Goal: Task Accomplishment & Management: Complete application form

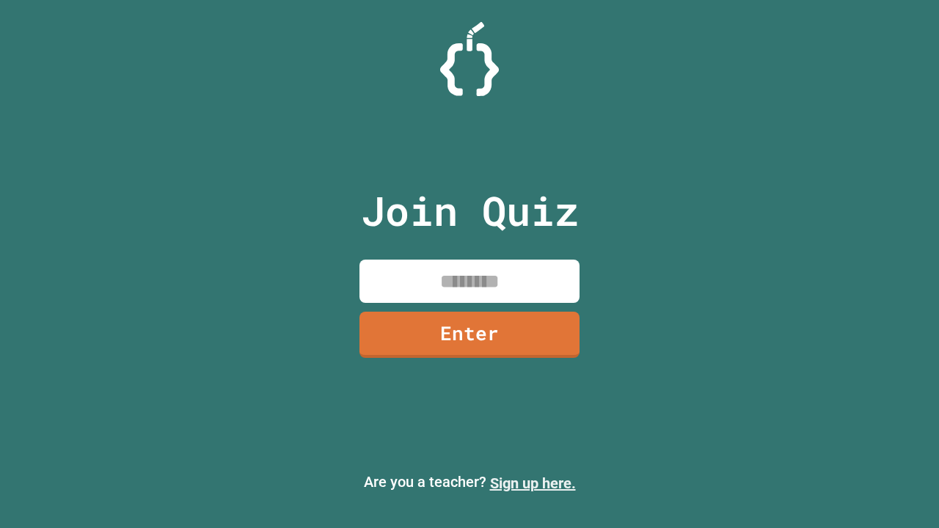
click at [533, 483] on link "Sign up here." at bounding box center [533, 484] width 86 height 18
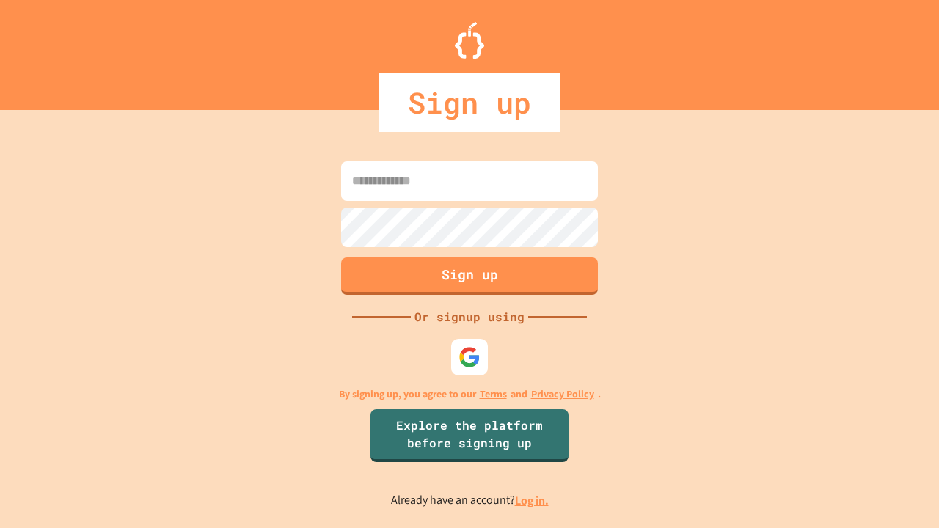
click at [533, 500] on link "Log in." at bounding box center [532, 500] width 34 height 15
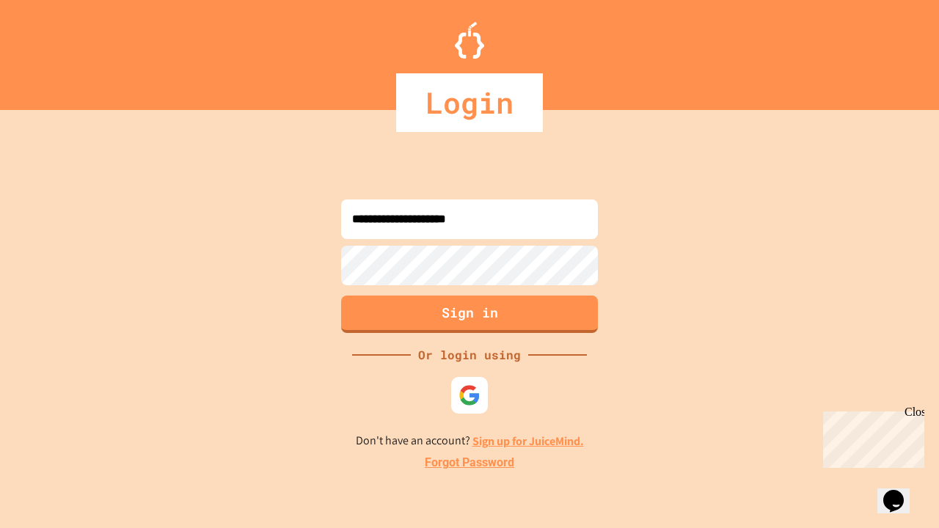
type input "**********"
